Goal: Task Accomplishment & Management: Use online tool/utility

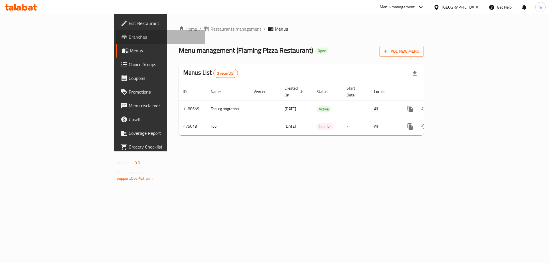
click at [129, 37] on span "Branches" at bounding box center [165, 36] width 72 height 7
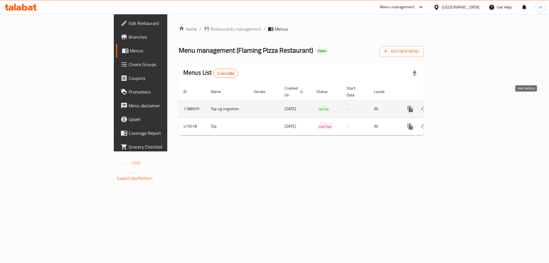
click at [455, 106] on icon "enhanced table" at bounding box center [451, 109] width 7 height 7
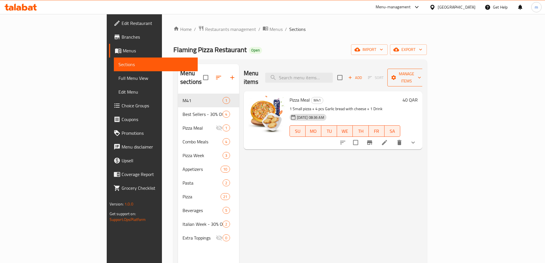
click at [421, 74] on span "Manage items" at bounding box center [406, 77] width 29 height 14
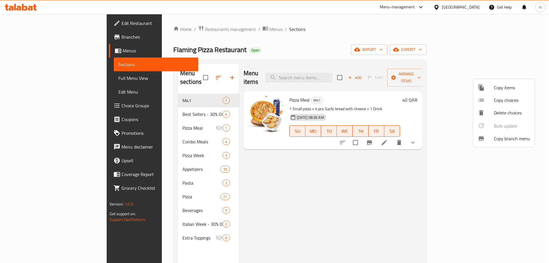
click at [491, 138] on div at bounding box center [486, 138] width 16 height 7
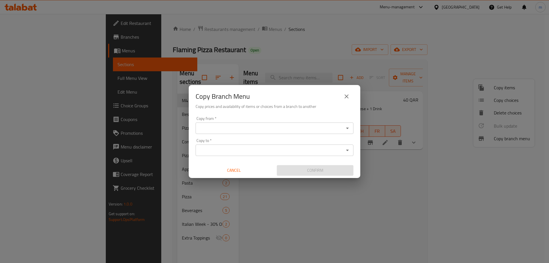
click at [266, 130] on input "Copy from   *" at bounding box center [269, 128] width 145 height 8
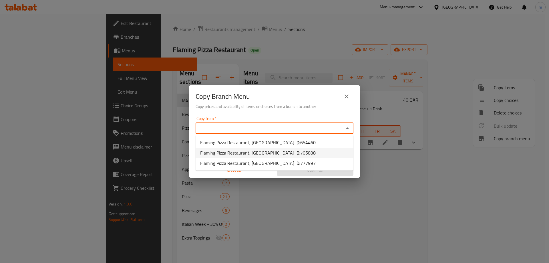
click at [264, 151] on span "Flaming Pizza Restaurant, Gharaffa ID: 705838" at bounding box center [258, 152] width 116 height 7
type input "Flaming Pizza Restaurant, [GEOGRAPHIC_DATA]"
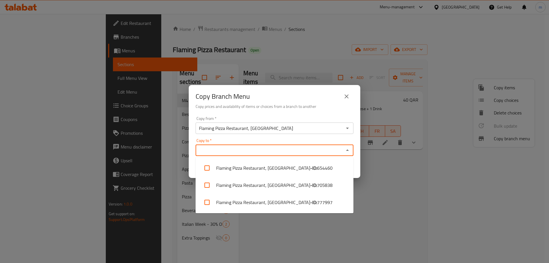
click at [259, 147] on input "Copy to   *" at bounding box center [269, 150] width 145 height 8
click at [317, 204] on span "777997" at bounding box center [324, 202] width 15 height 7
checkbox input "true"
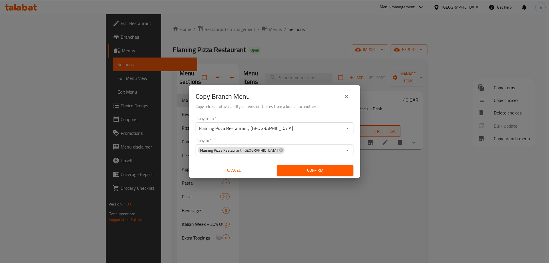
click at [319, 110] on div "Copy Branch Menu Copy prices and availability of items or choices from a branch…" at bounding box center [275, 99] width 172 height 29
click at [317, 169] on span "Confirm" at bounding box center [316, 170] width 68 height 7
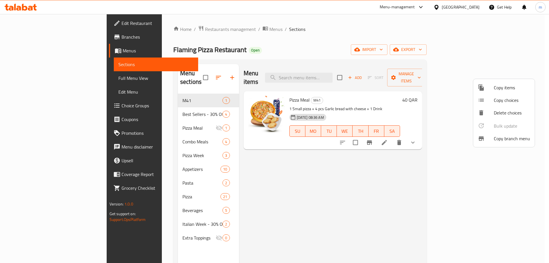
click at [36, 37] on div at bounding box center [274, 131] width 549 height 263
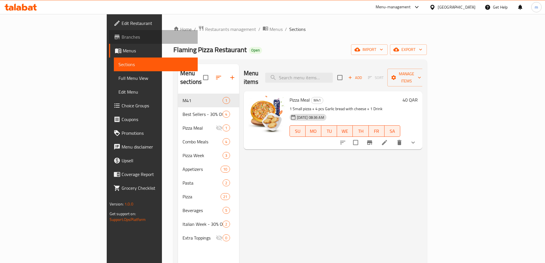
click at [122, 39] on span "Branches" at bounding box center [158, 36] width 72 height 7
